Goal: Task Accomplishment & Management: Complete application form

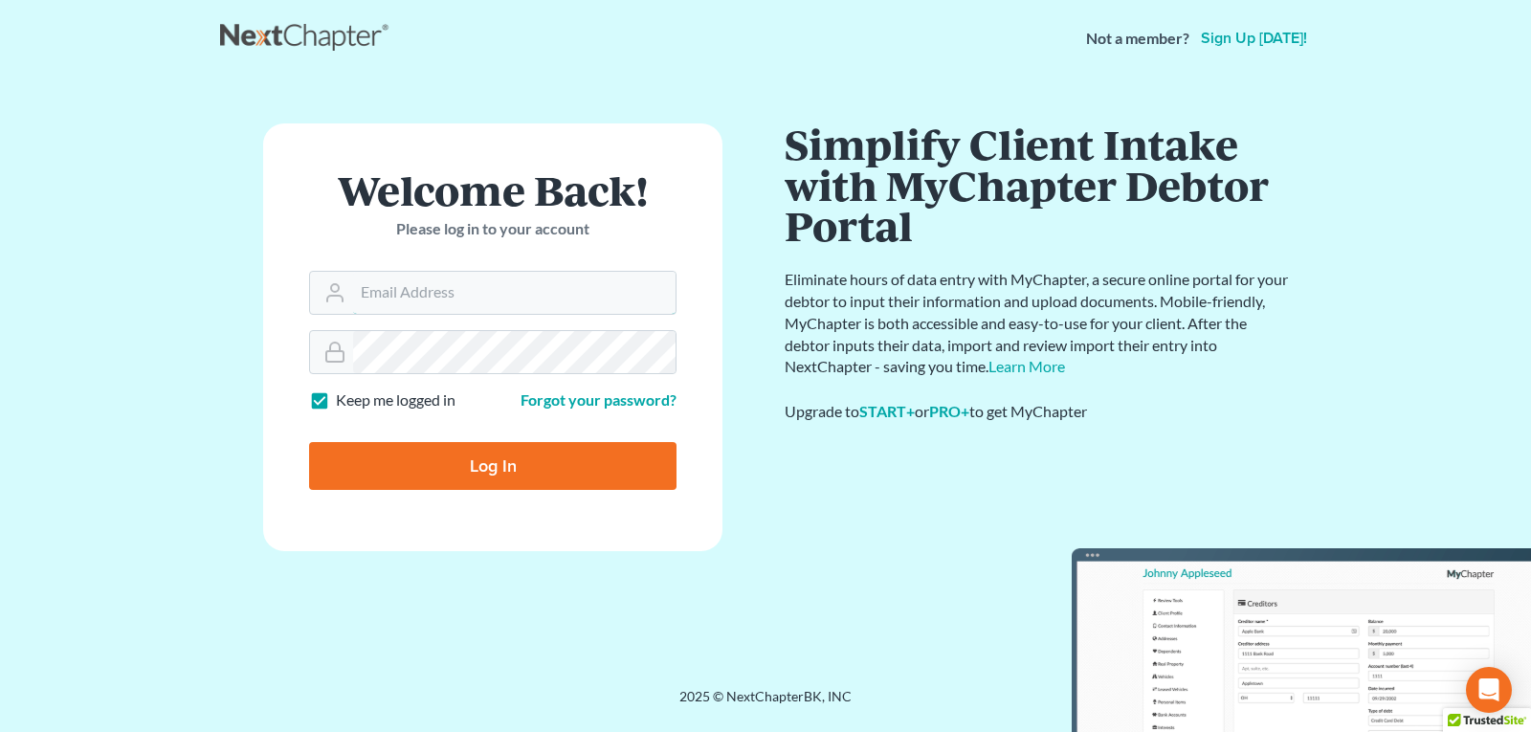
type input "[EMAIL_ADDRESS][DOMAIN_NAME]"
click at [495, 470] on input "Log In" at bounding box center [492, 466] width 367 height 48
type input "Thinking..."
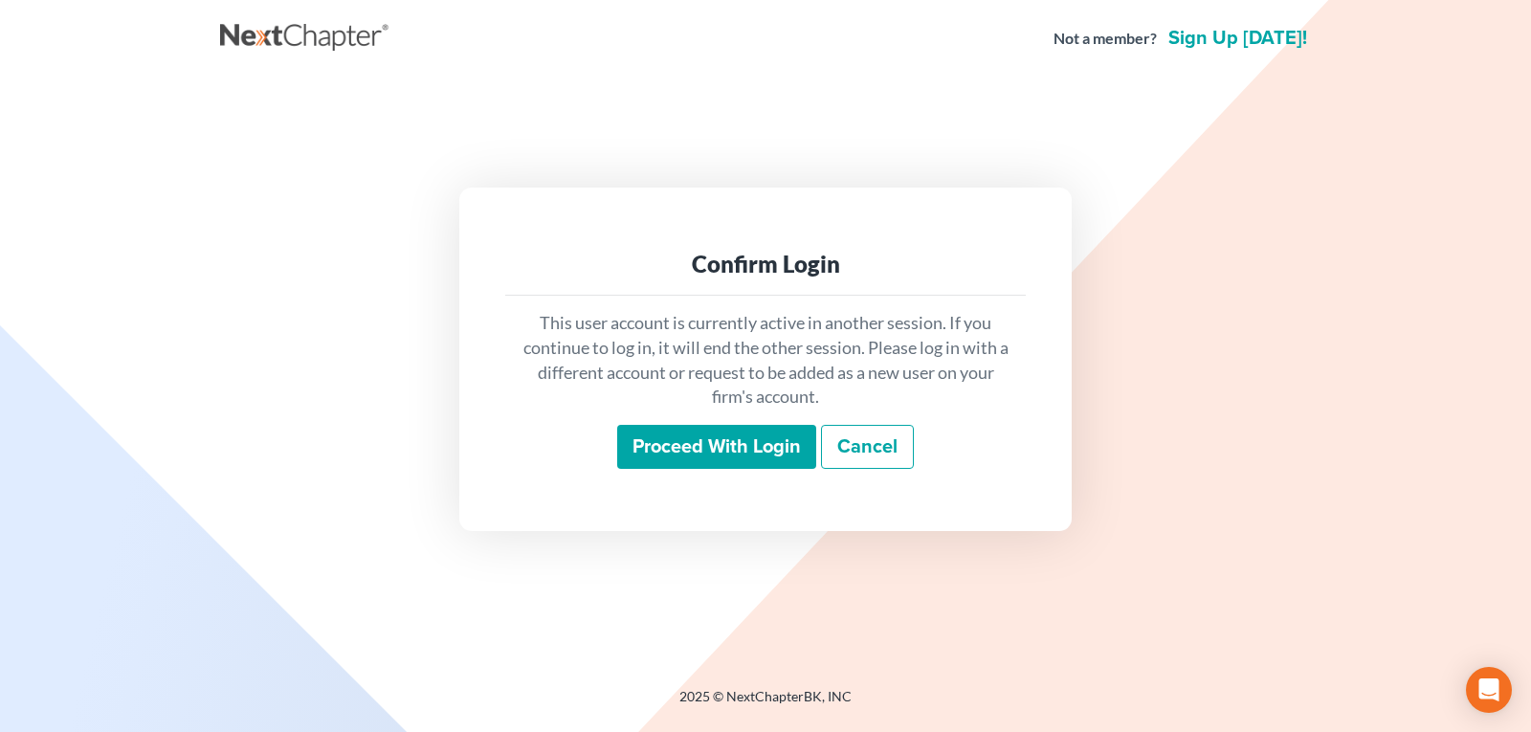
click at [687, 438] on input "Proceed with login" at bounding box center [716, 447] width 199 height 44
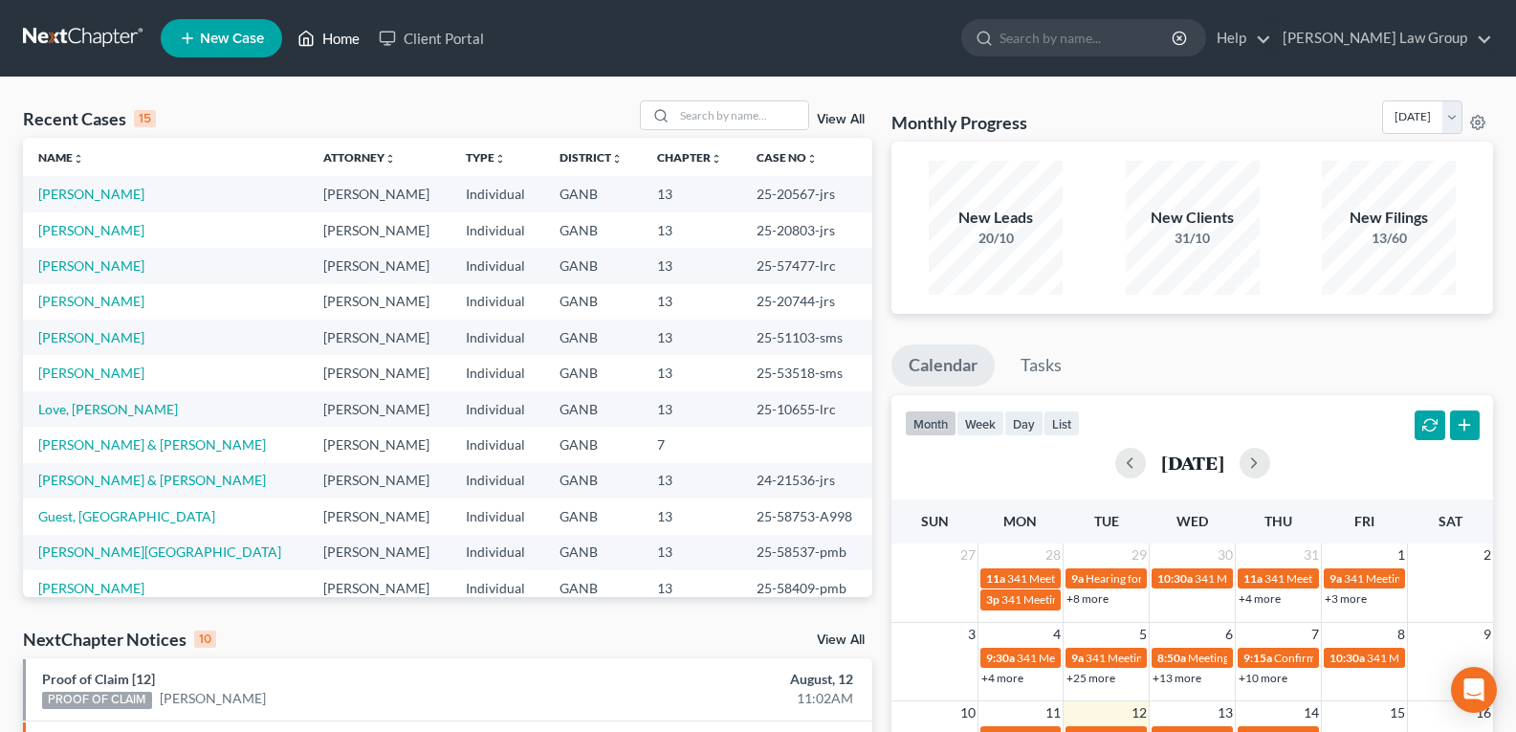
click at [327, 34] on link "Home" at bounding box center [328, 38] width 81 height 34
click at [739, 118] on input "search" at bounding box center [742, 115] width 134 height 28
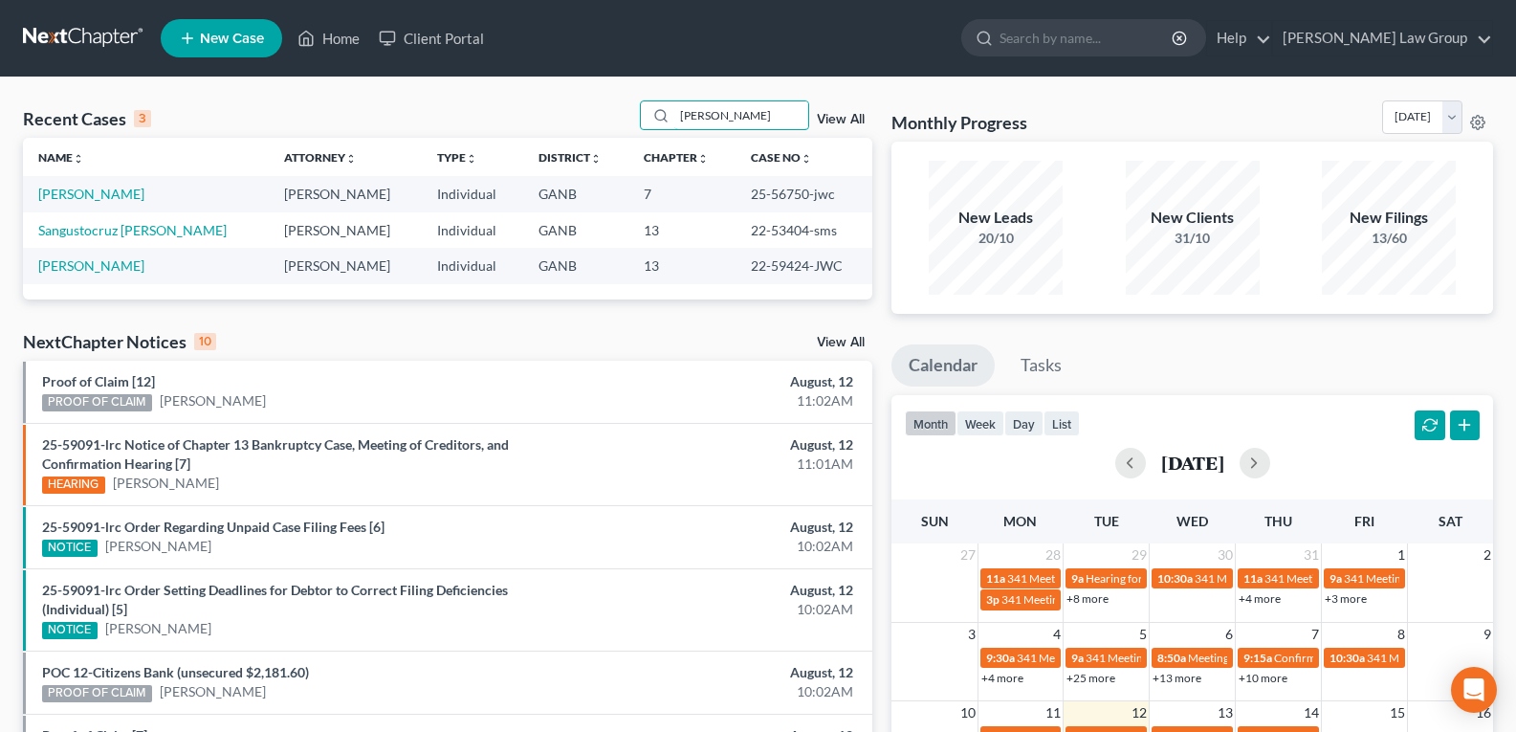
drag, startPoint x: 747, startPoint y: 109, endPoint x: 397, endPoint y: 123, distance: 350.5
click at [413, 117] on div "Recent Cases 3 [PERSON_NAME] View All" at bounding box center [448, 118] width 850 height 37
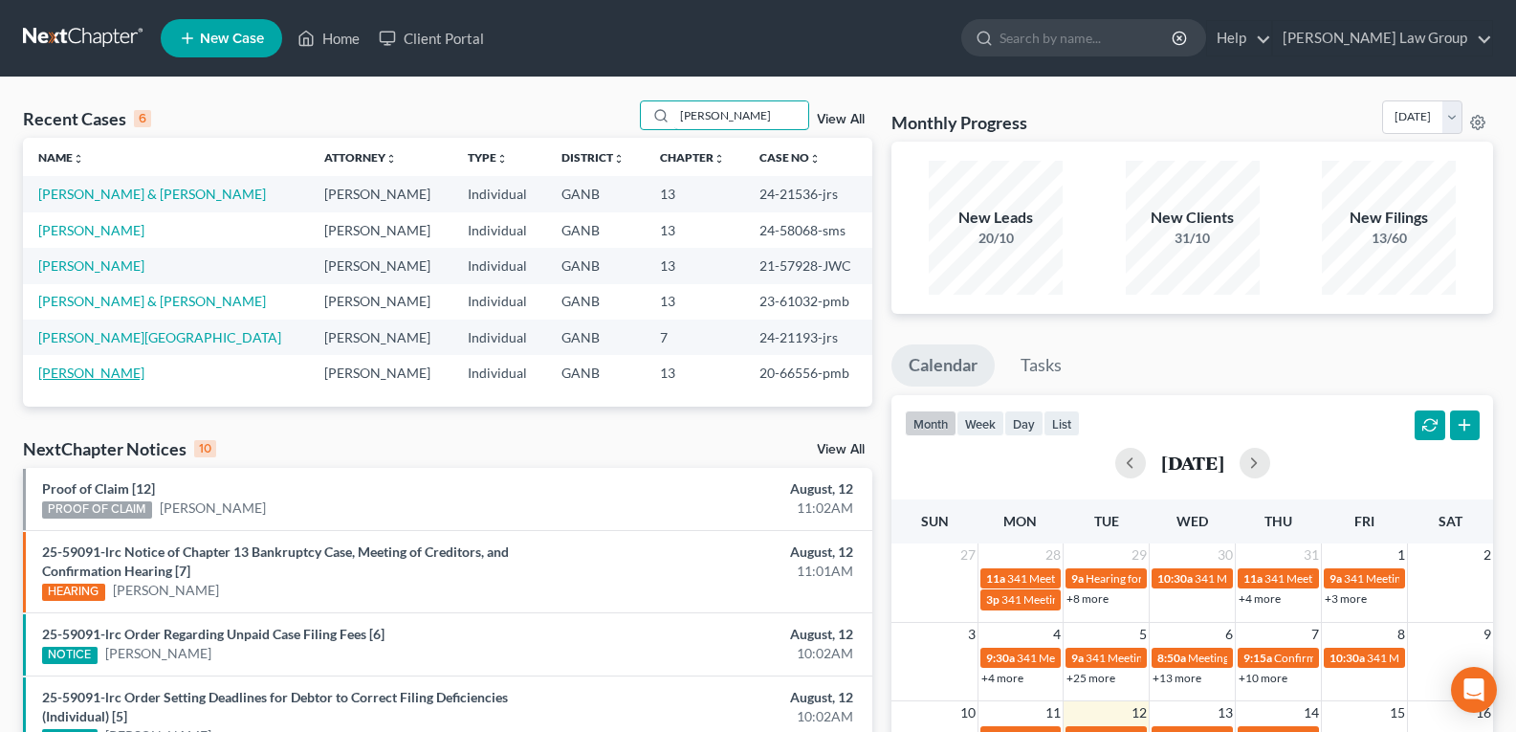
type input "[PERSON_NAME]"
click at [81, 376] on link "[PERSON_NAME]" at bounding box center [91, 373] width 106 height 16
select select "0"
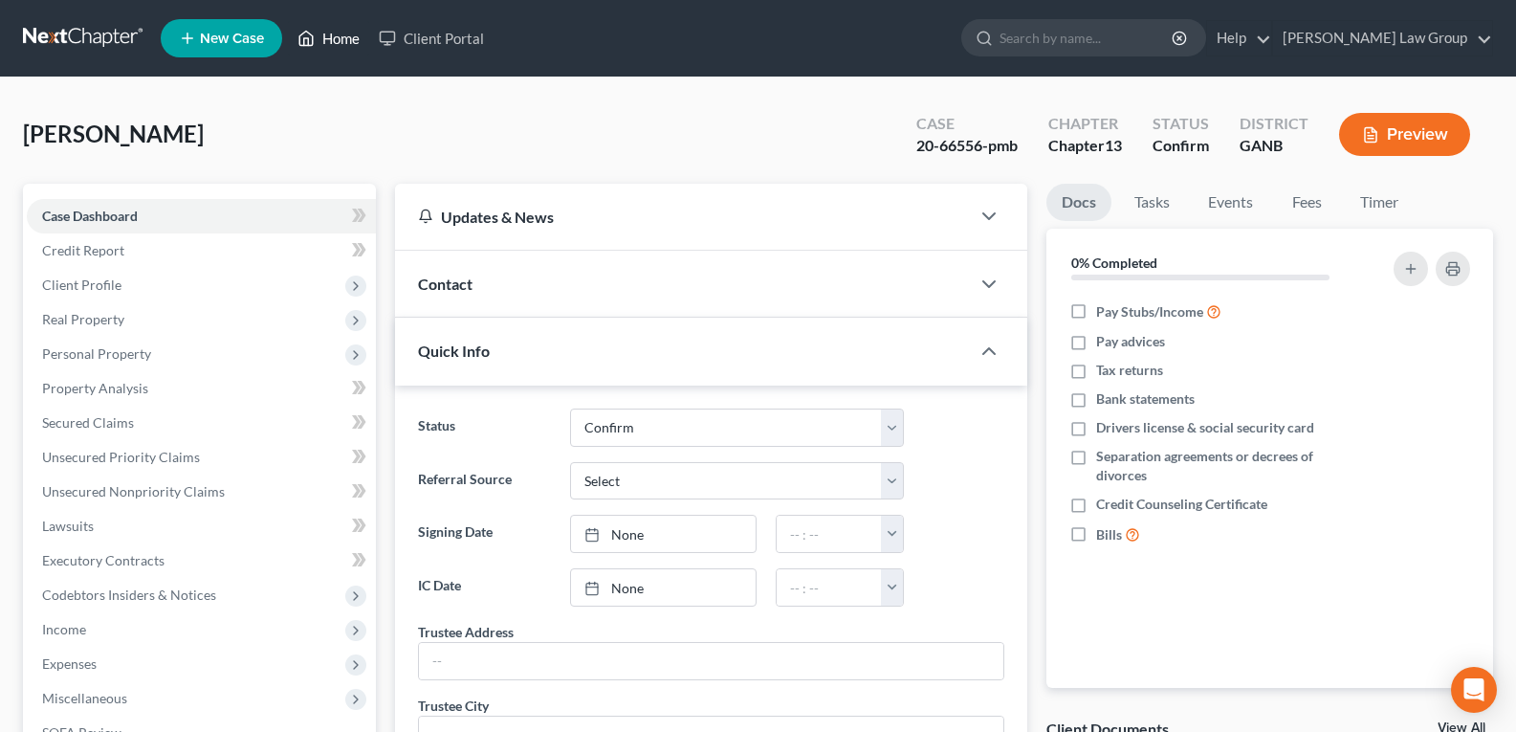
click at [323, 42] on link "Home" at bounding box center [328, 38] width 81 height 34
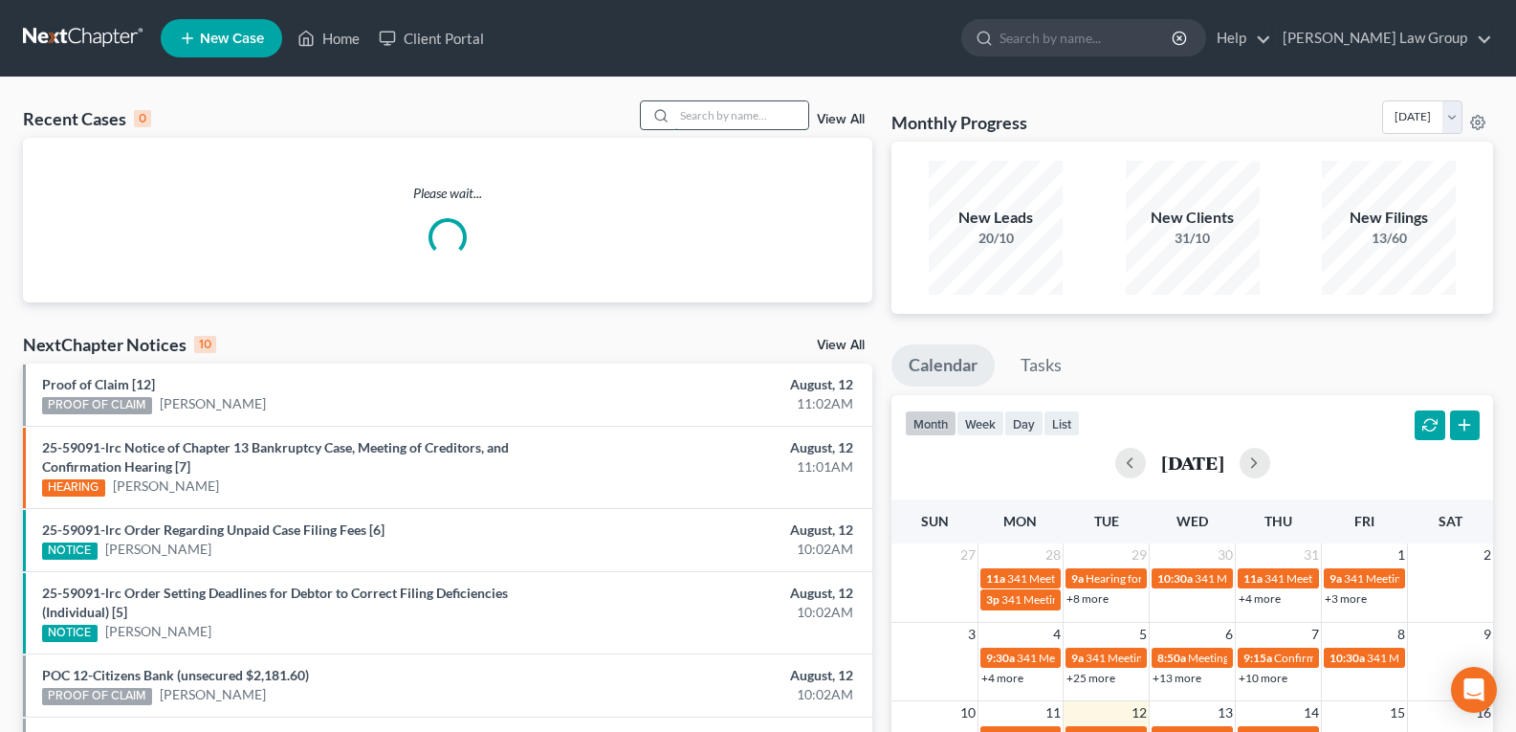
click at [717, 115] on input "search" at bounding box center [742, 115] width 134 height 28
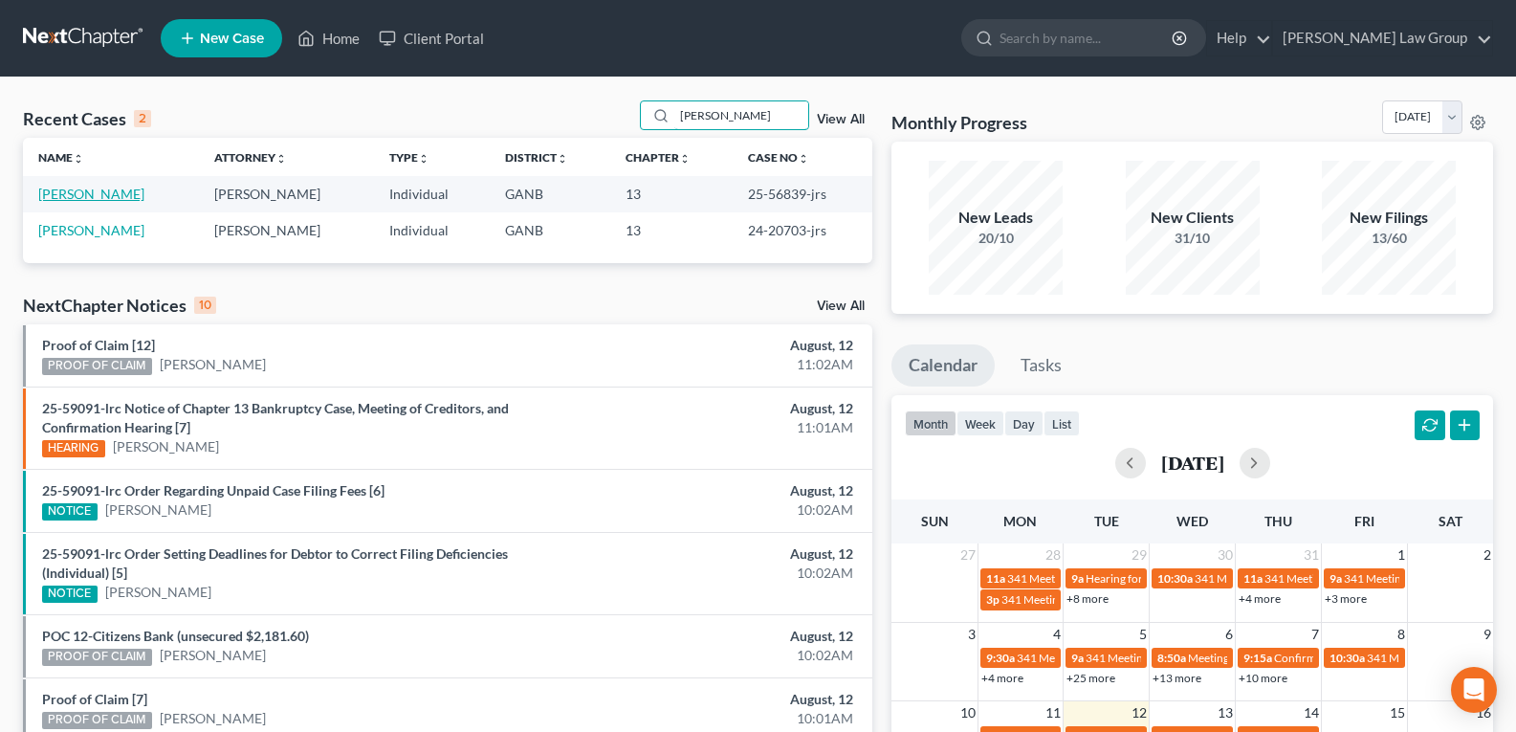
type input "[PERSON_NAME]"
click at [81, 193] on link "[PERSON_NAME]" at bounding box center [91, 194] width 106 height 16
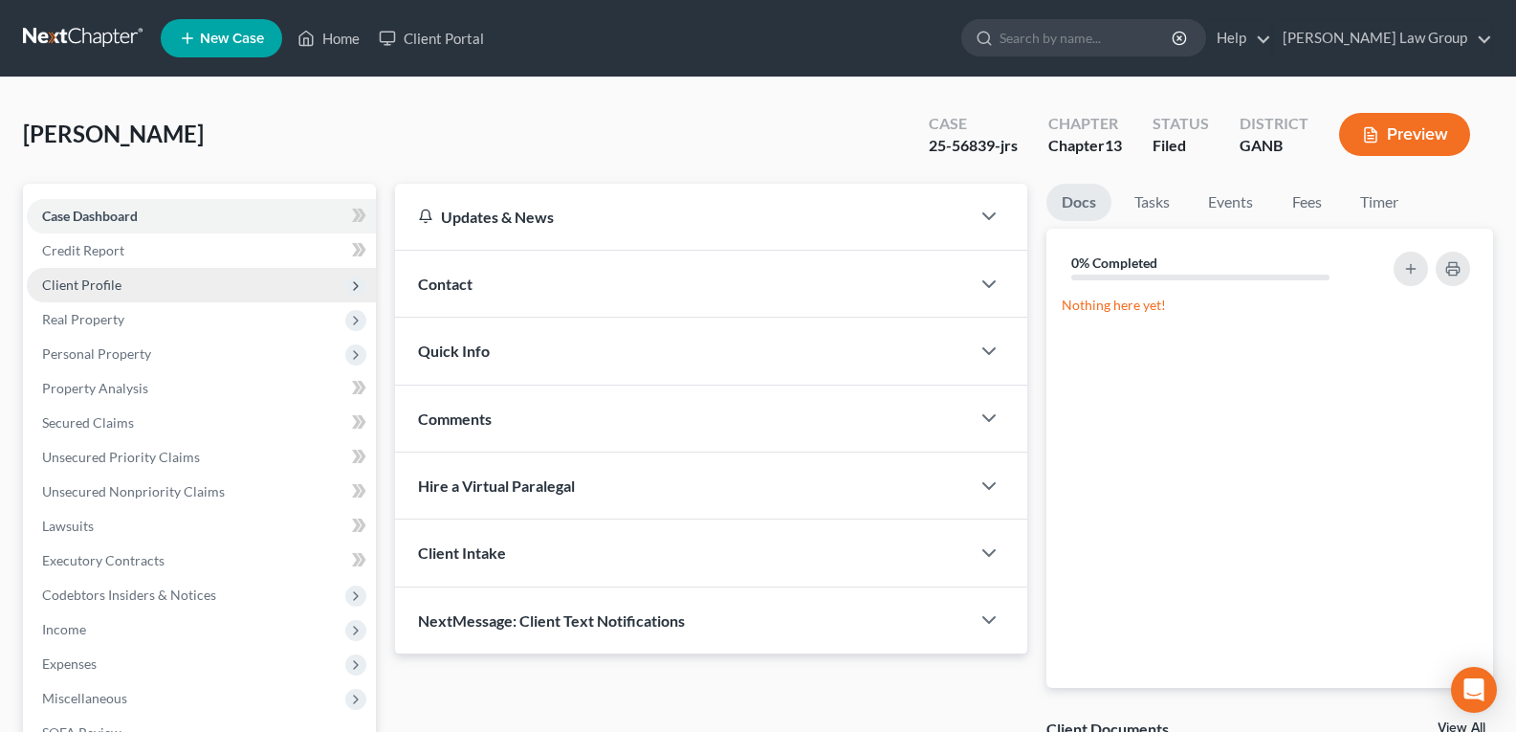
click at [79, 286] on span "Client Profile" at bounding box center [81, 285] width 79 height 16
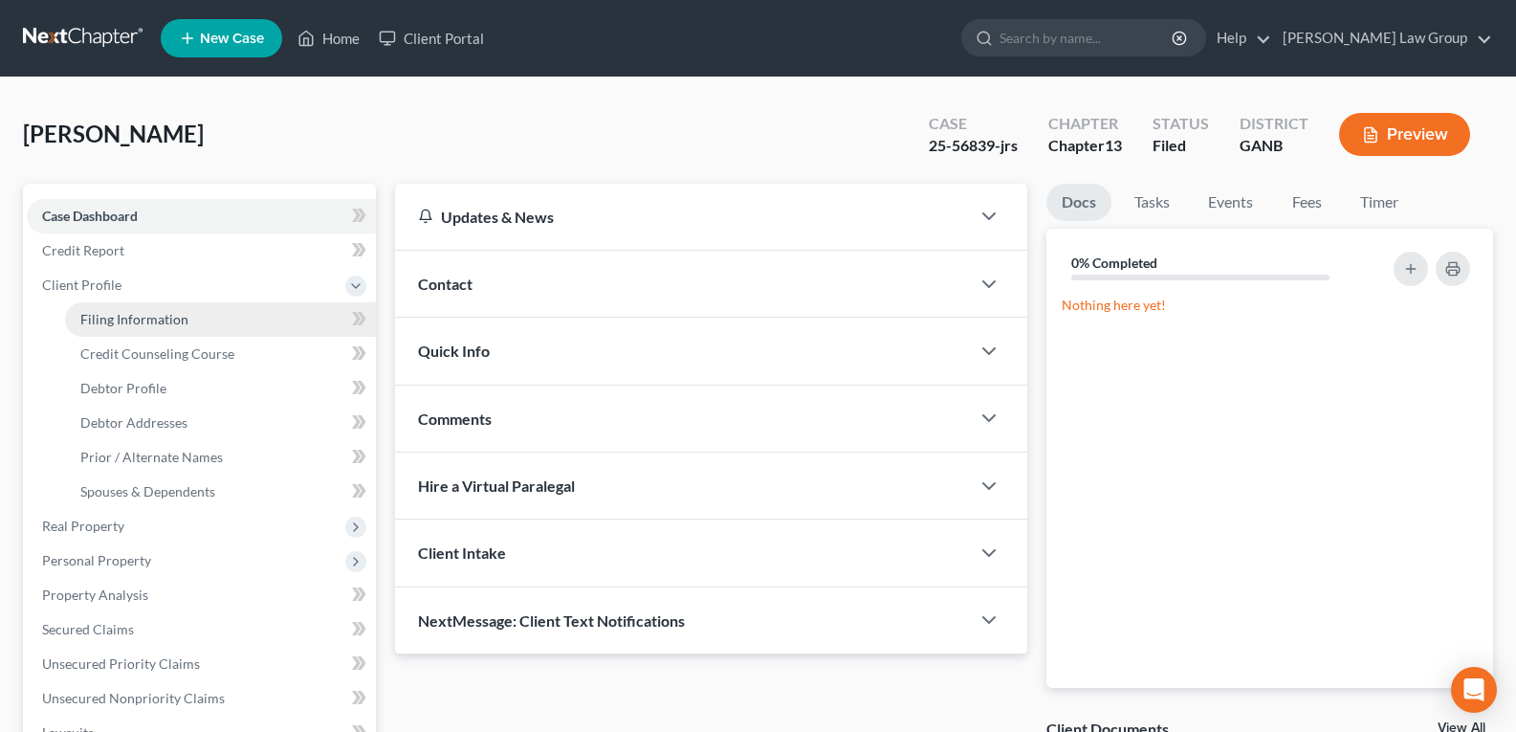
click at [120, 323] on span "Filing Information" at bounding box center [134, 319] width 108 height 16
select select "1"
select select "0"
select select "3"
select select "10"
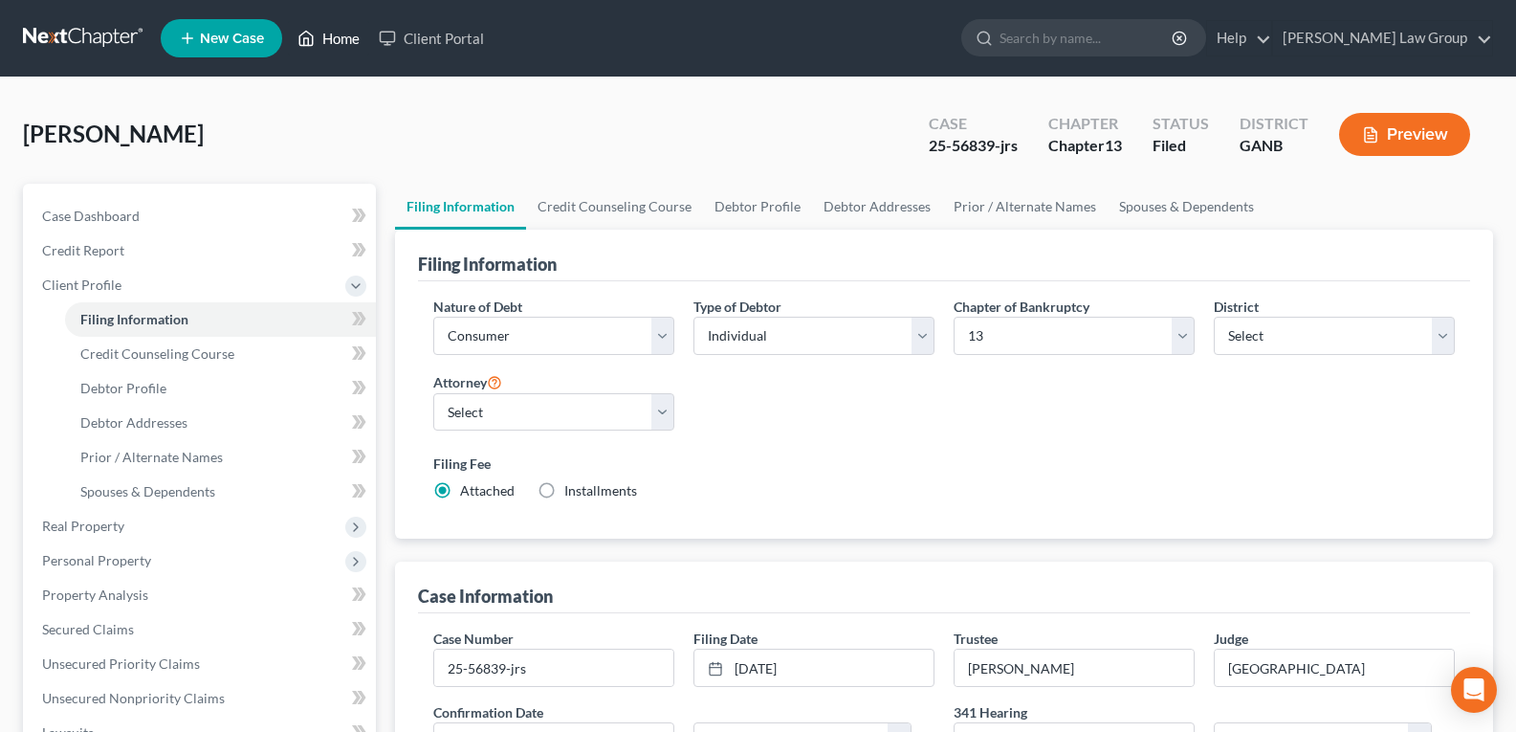
click at [331, 43] on link "Home" at bounding box center [328, 38] width 81 height 34
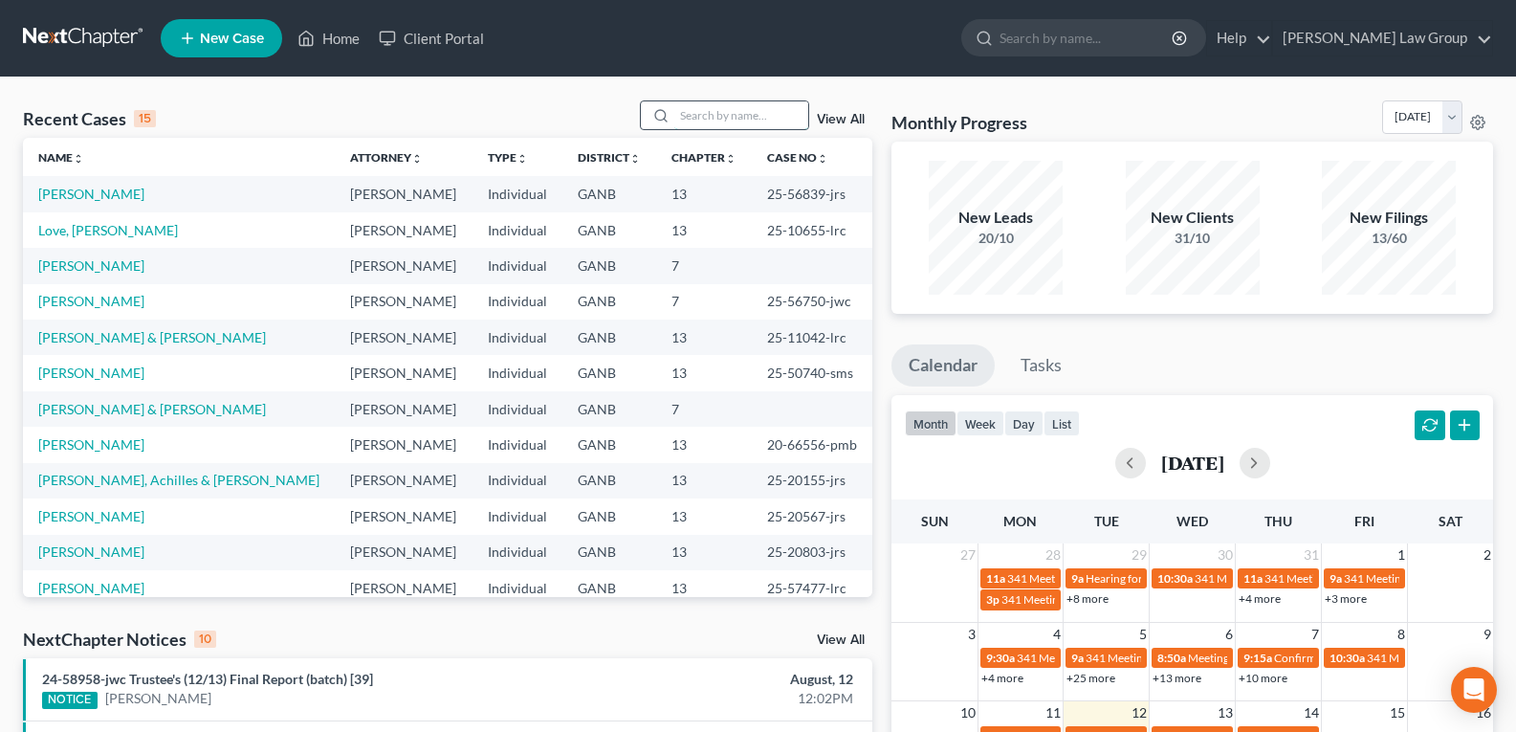
click at [729, 118] on input "search" at bounding box center [742, 115] width 134 height 28
type input "[PERSON_NAME]"
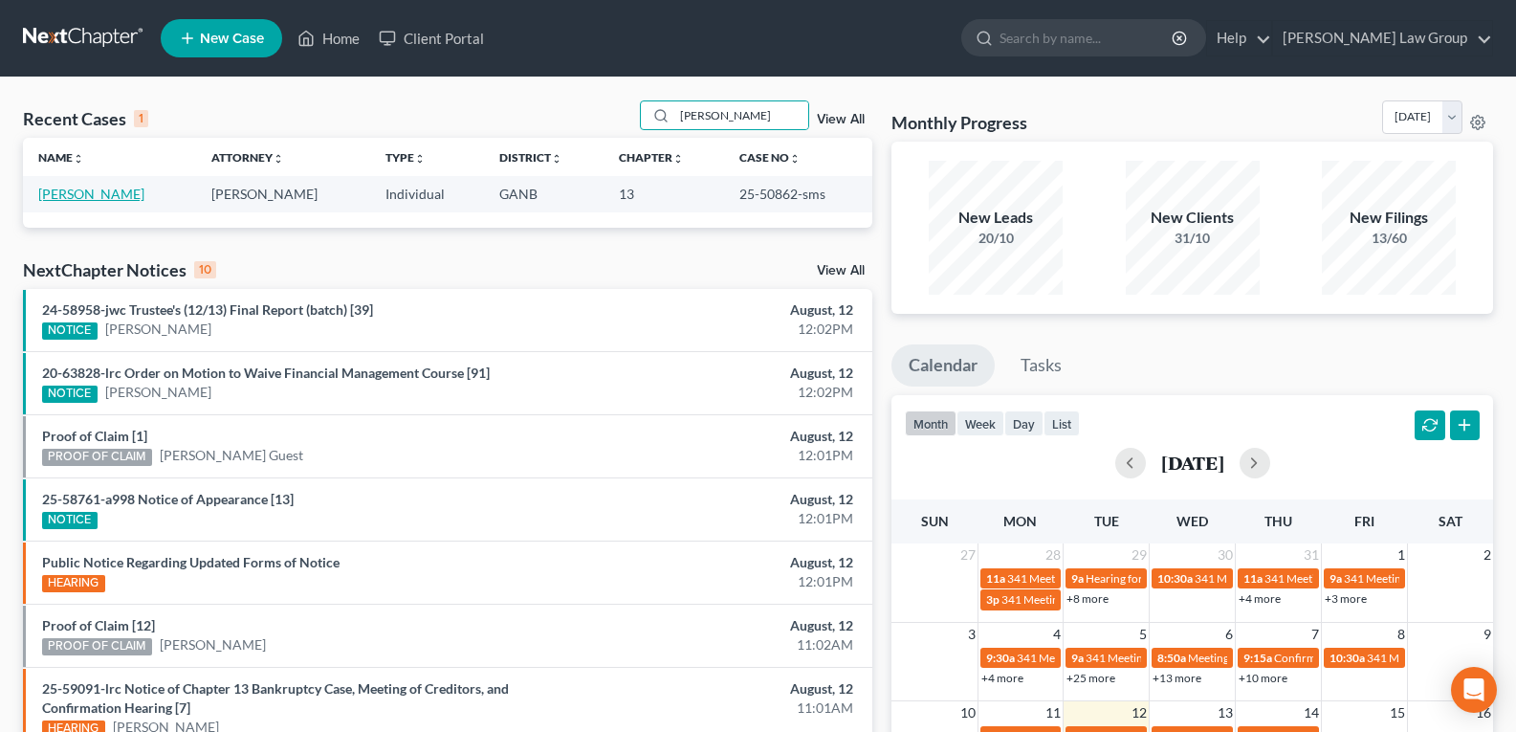
click at [76, 197] on link "[PERSON_NAME]" at bounding box center [91, 194] width 106 height 16
